Goal: Navigation & Orientation: Find specific page/section

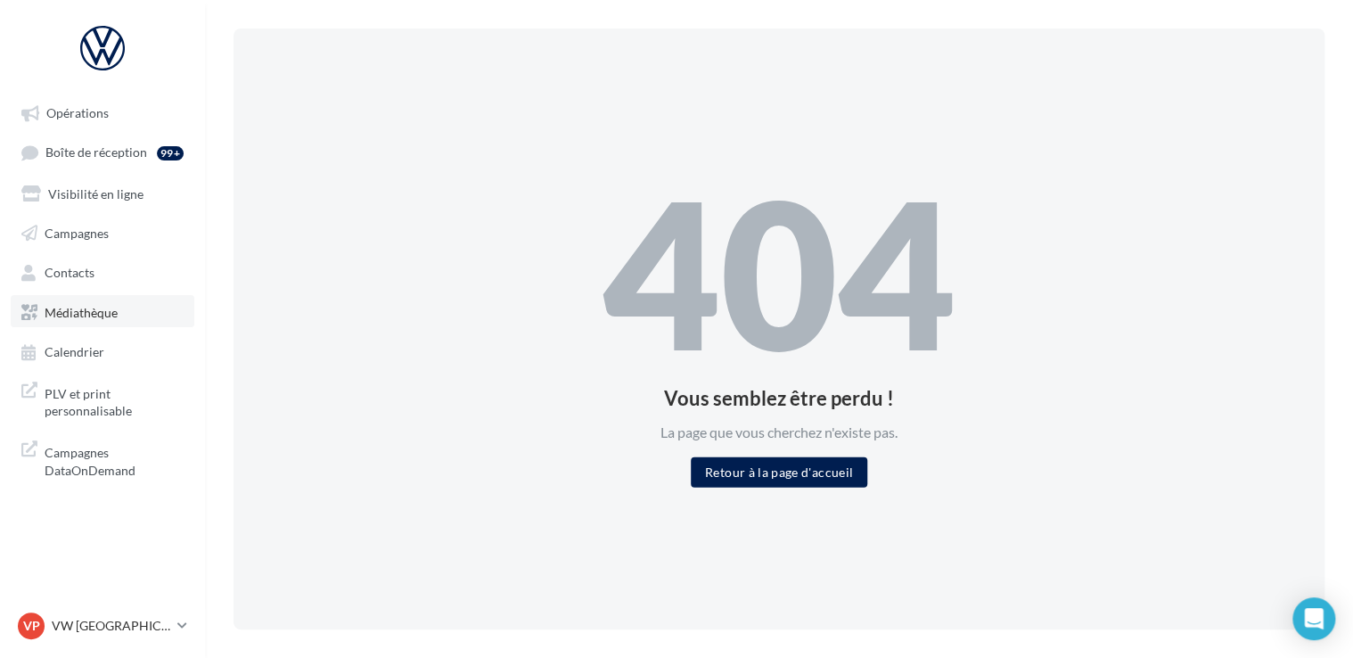
click at [93, 314] on span "Médiathèque" at bounding box center [81, 311] width 73 height 15
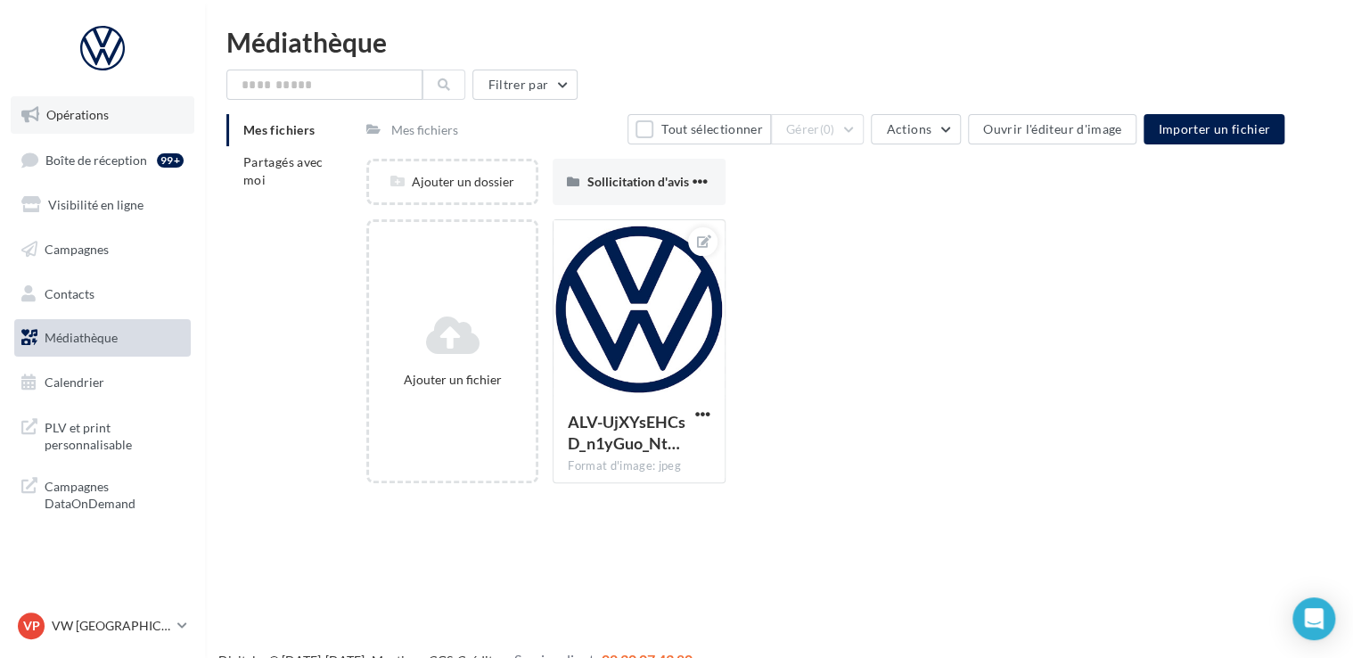
click at [113, 107] on link "Opérations" at bounding box center [103, 114] width 184 height 37
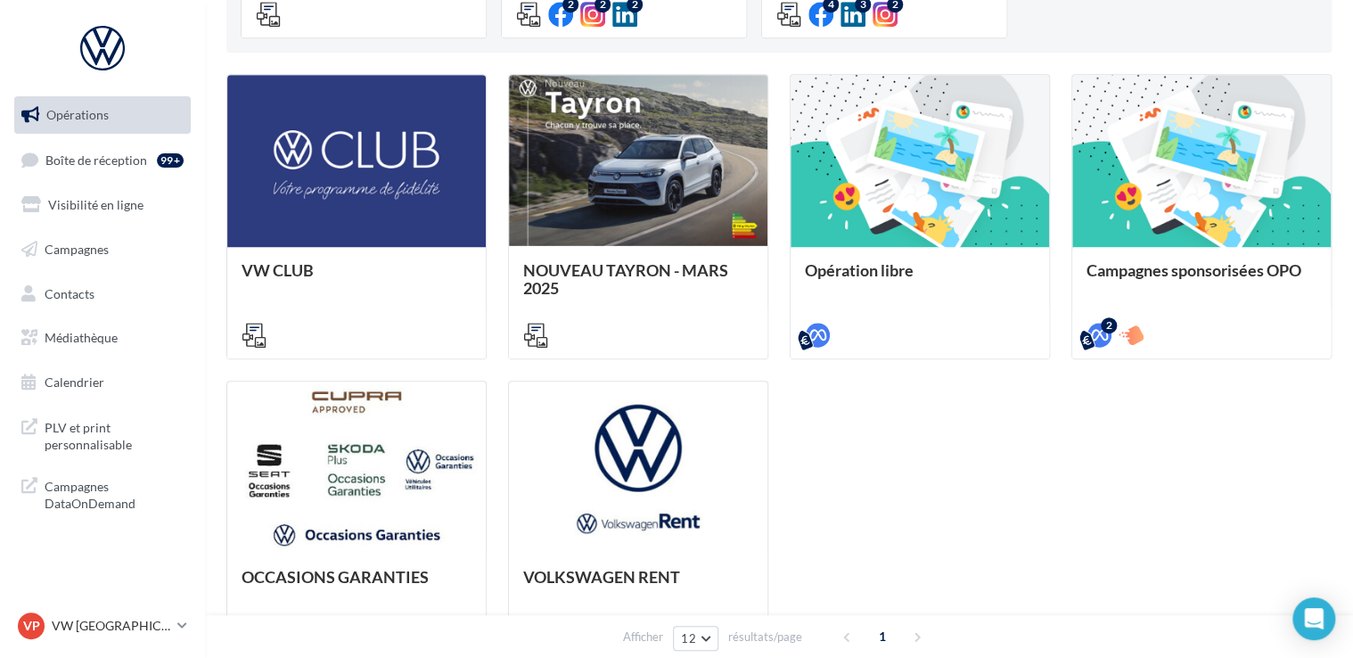
scroll to position [446, 0]
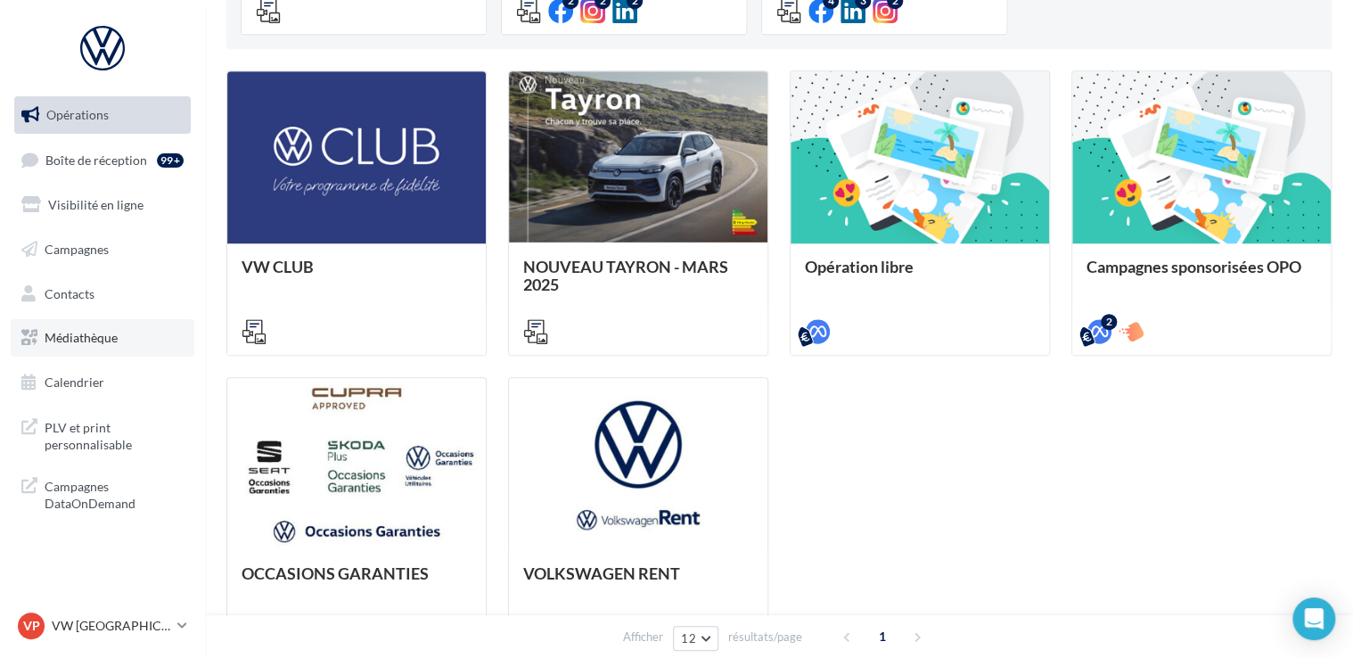
click at [103, 322] on link "Médiathèque" at bounding box center [103, 337] width 184 height 37
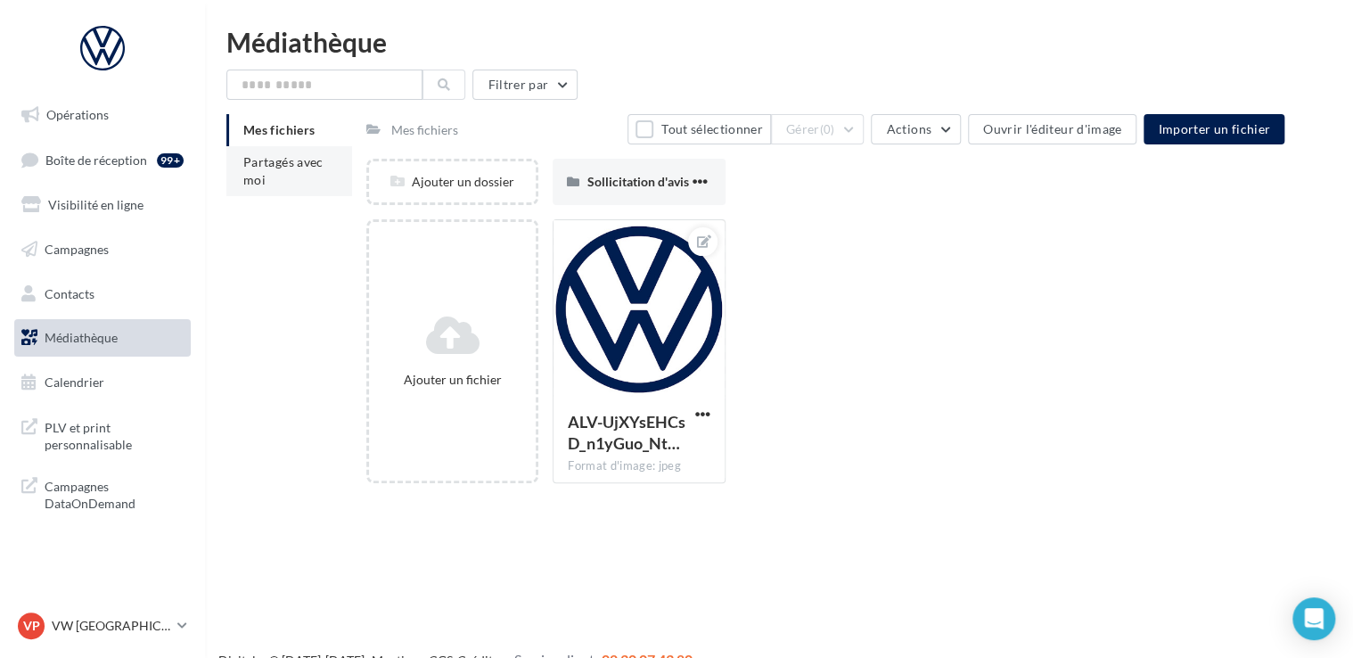
click at [254, 173] on span "Partagés avec moi" at bounding box center [283, 170] width 80 height 33
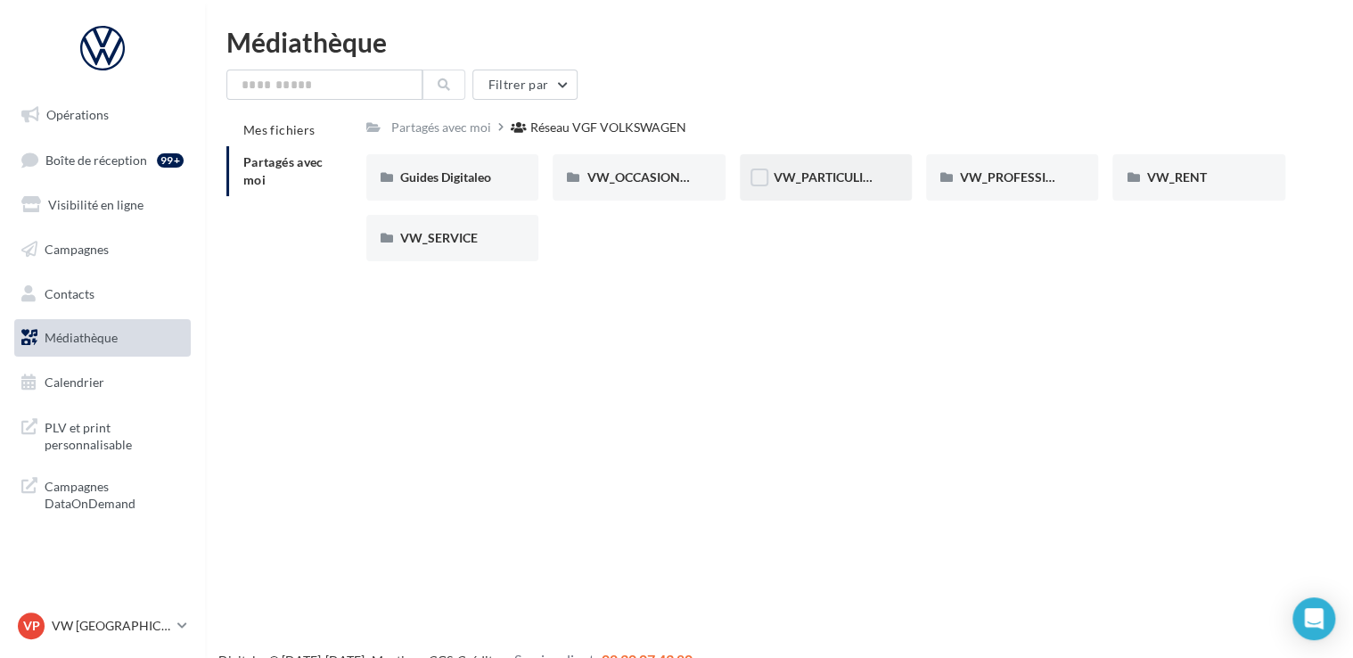
click at [825, 186] on div "VW_PARTICULIERS" at bounding box center [826, 177] width 104 height 18
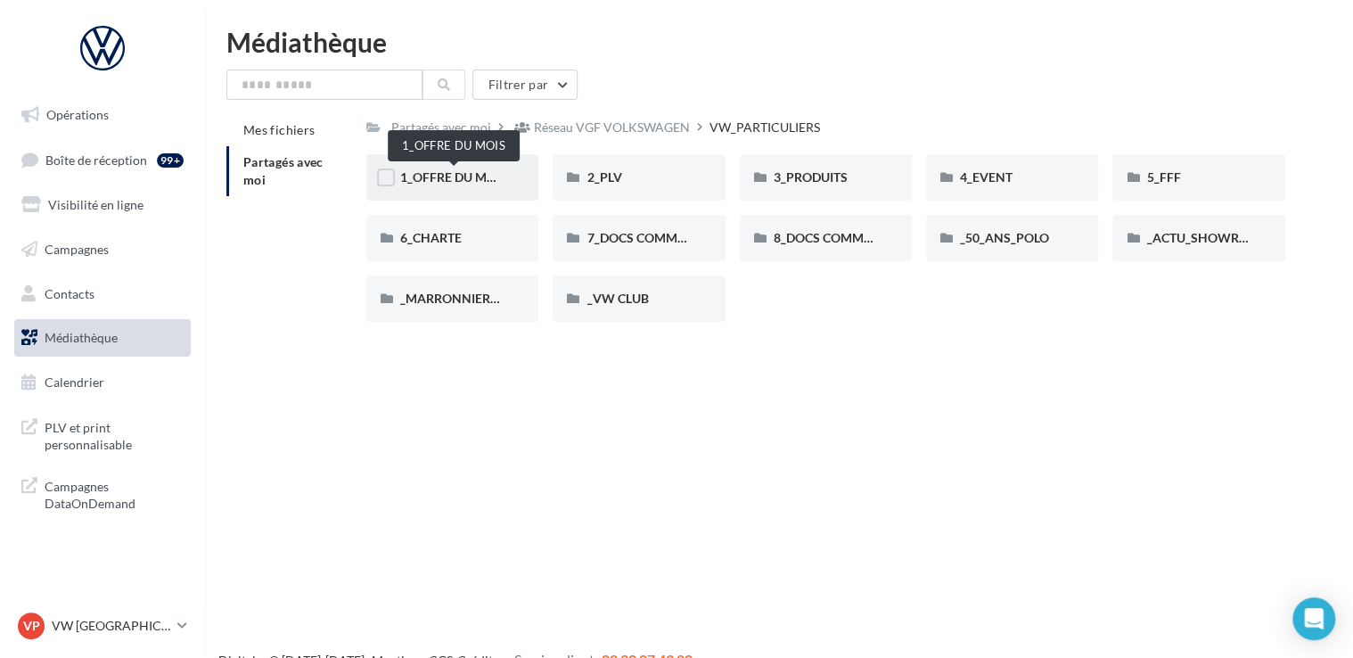
click at [439, 184] on span "1_OFFRE DU MOIS" at bounding box center [453, 176] width 107 height 15
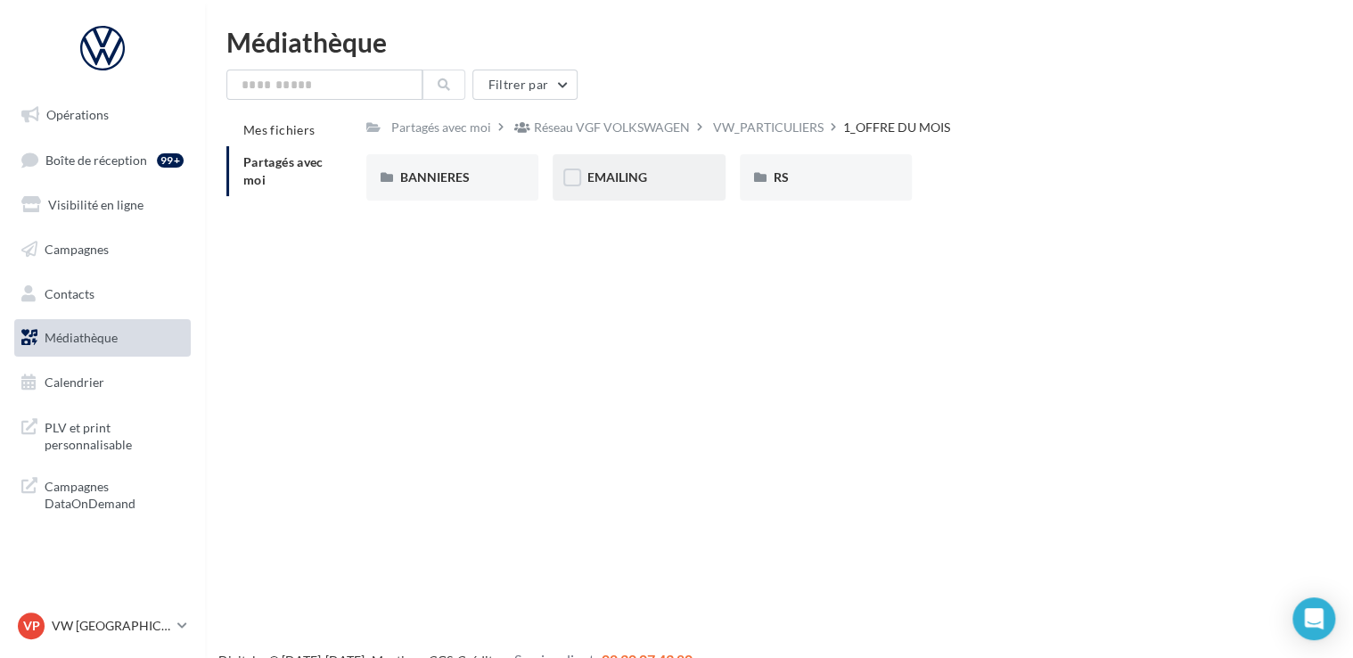
click at [670, 176] on div "EMAILING" at bounding box center [639, 177] width 104 height 18
click at [789, 174] on div "RS" at bounding box center [826, 177] width 104 height 18
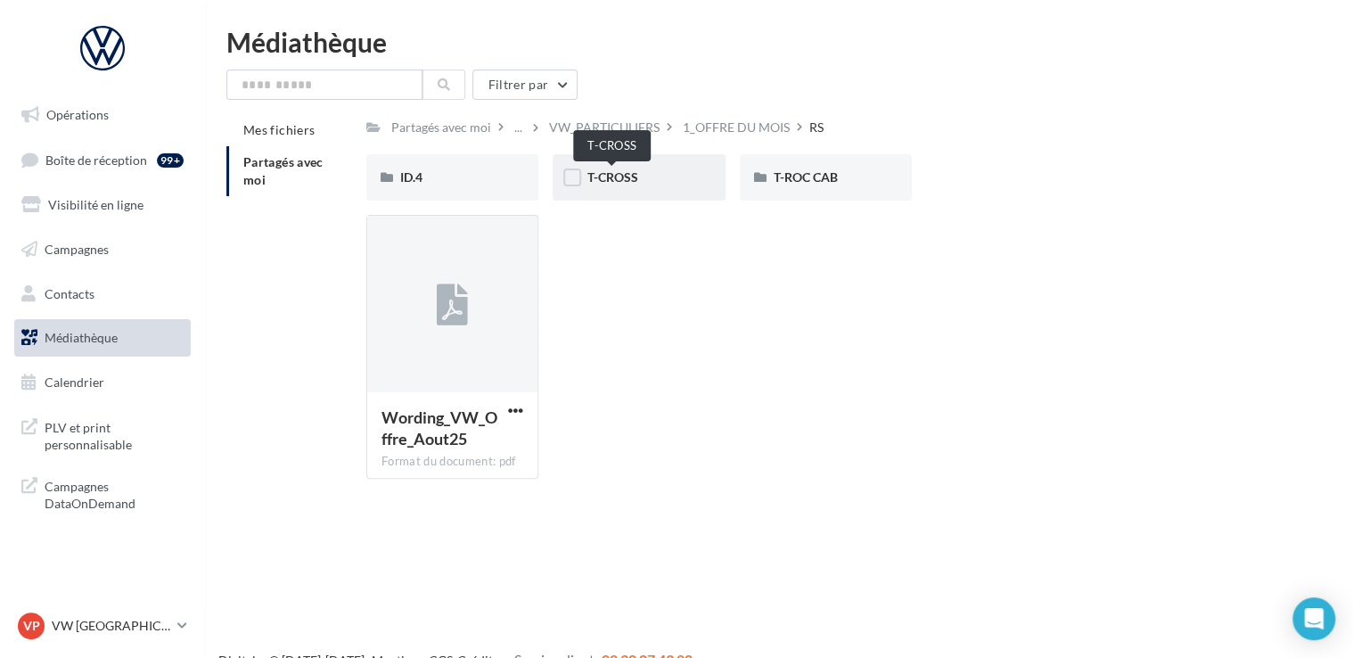
click at [630, 175] on span "T-CROSS" at bounding box center [612, 176] width 51 height 15
drag, startPoint x: 813, startPoint y: 177, endPoint x: 801, endPoint y: 208, distance: 33.3
click at [811, 177] on span "T-ROC CAB" at bounding box center [806, 176] width 64 height 15
click at [418, 184] on span "ID.4" at bounding box center [411, 176] width 22 height 15
